Goal: Task Accomplishment & Management: Manage account settings

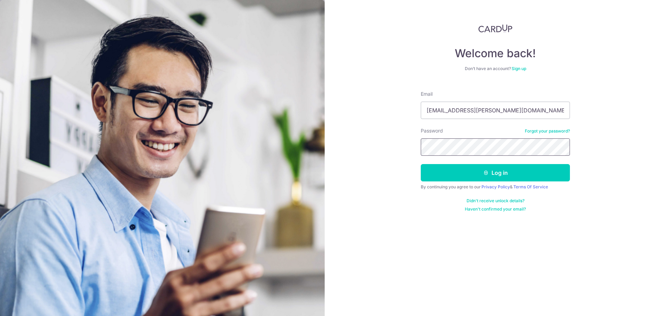
click at [421, 164] on button "Log in" at bounding box center [495, 172] width 149 height 17
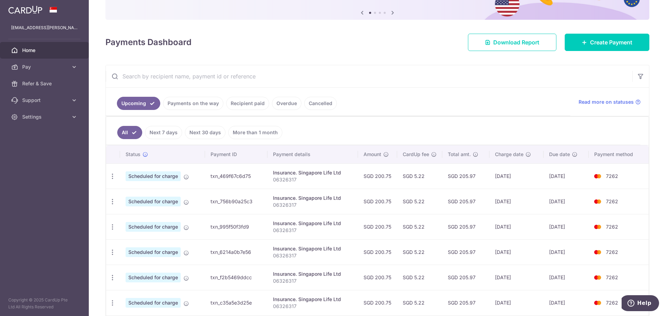
scroll to position [69, 0]
click at [113, 177] on icon "button" at bounding box center [112, 176] width 7 height 7
click at [141, 210] on span "Cancel payment" at bounding box center [149, 212] width 47 height 8
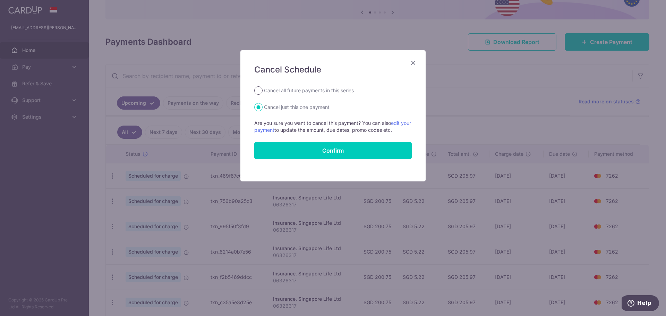
click at [260, 91] on input "Cancel all future payments in this series" at bounding box center [258, 90] width 8 height 8
radio input "true"
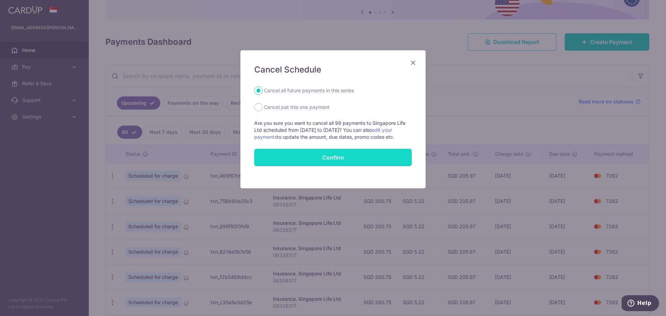
click at [324, 157] on button "Confirm" at bounding box center [333, 157] width 158 height 17
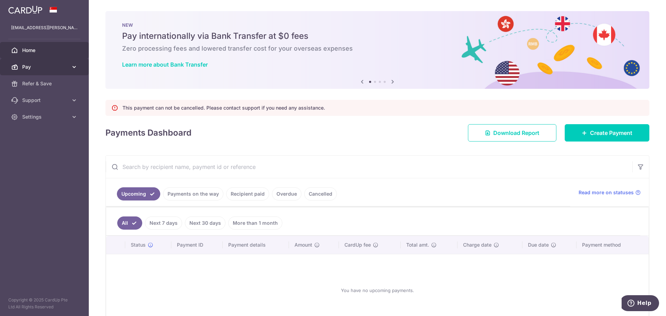
click at [77, 68] on icon at bounding box center [74, 67] width 7 height 7
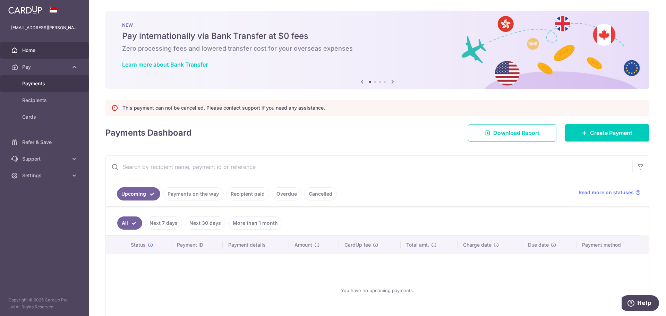
click at [60, 82] on span "Payments" at bounding box center [45, 83] width 46 height 7
